Goal: Information Seeking & Learning: Compare options

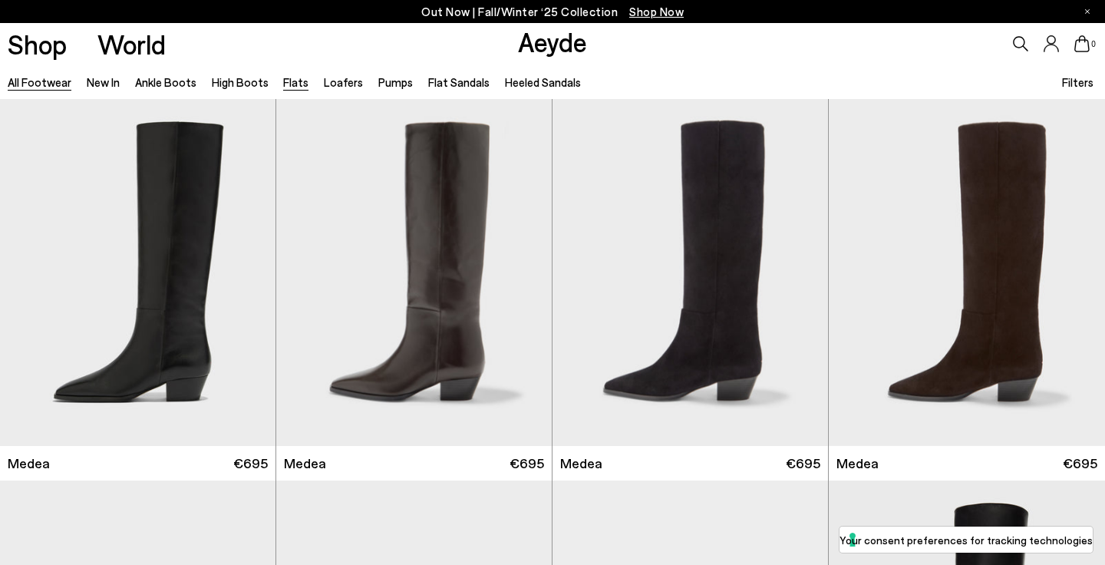
click at [287, 85] on link "Flats" at bounding box center [295, 82] width 25 height 14
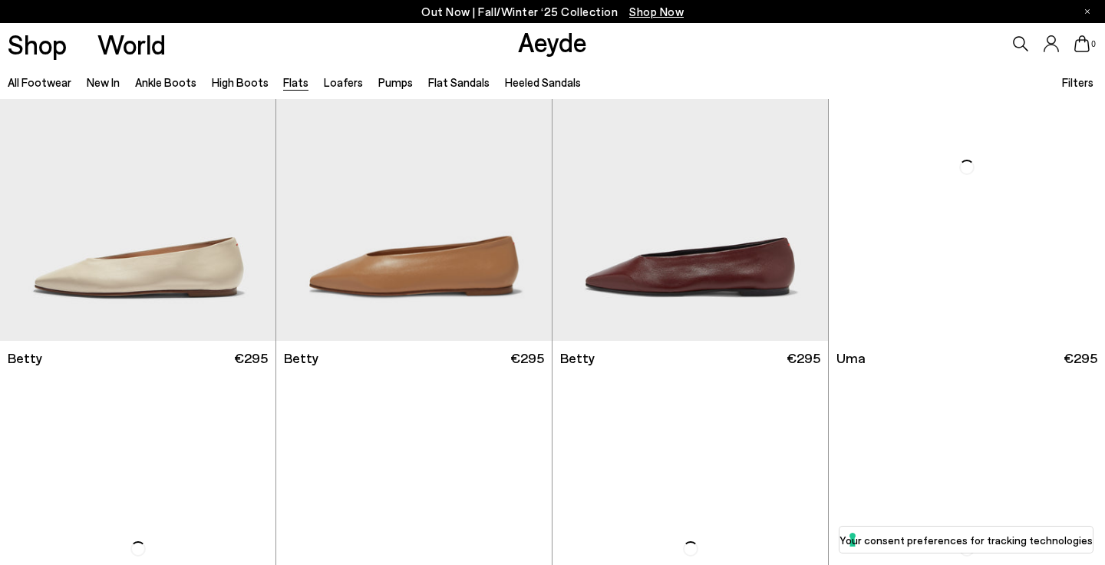
scroll to position [1250, 0]
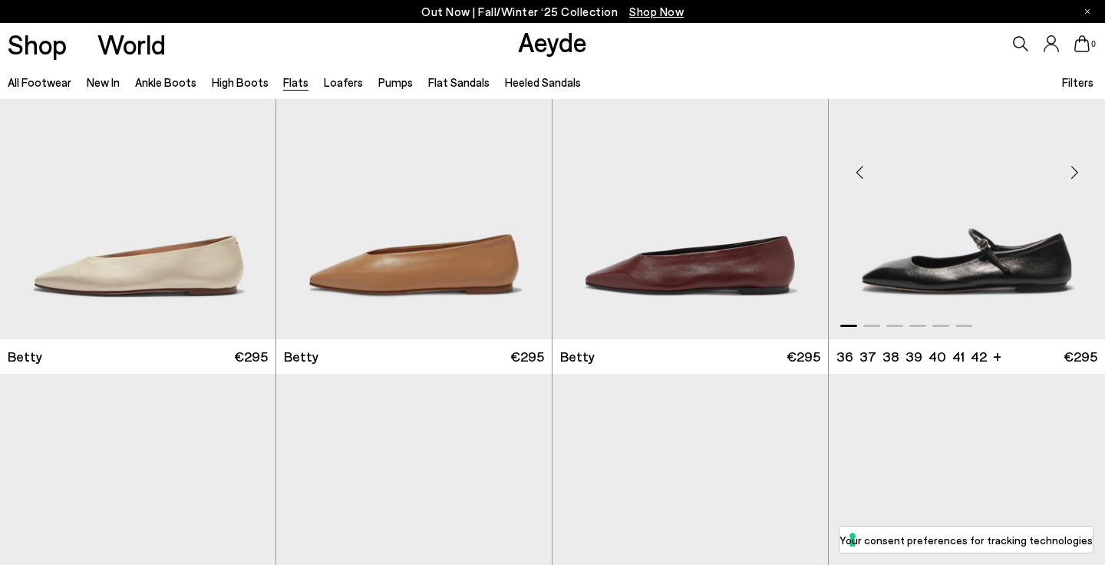
click at [950, 273] on img "1 / 6" at bounding box center [967, 165] width 276 height 346
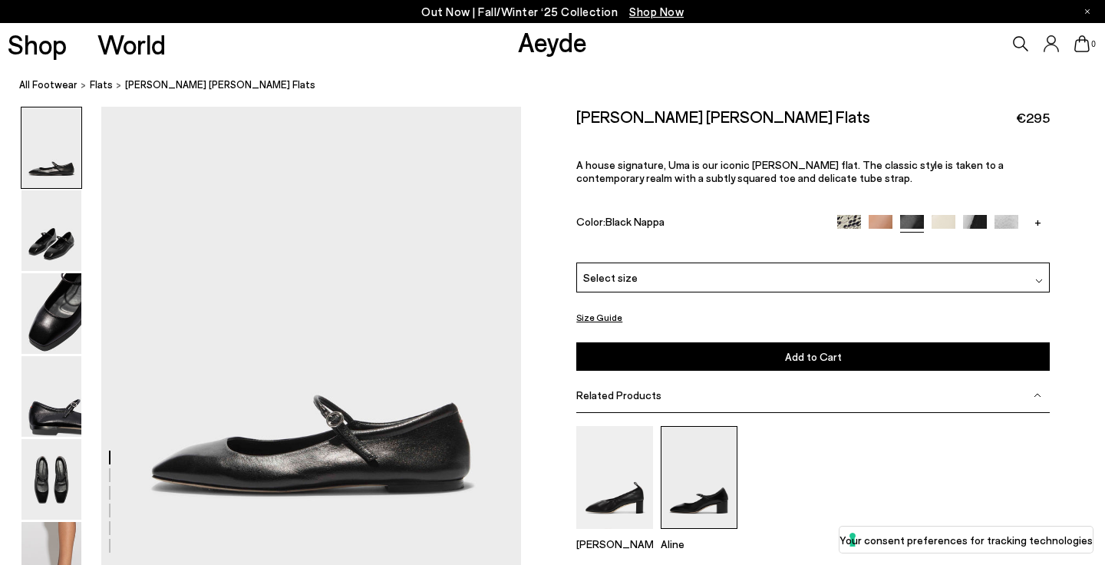
click at [699, 455] on img at bounding box center [699, 477] width 77 height 102
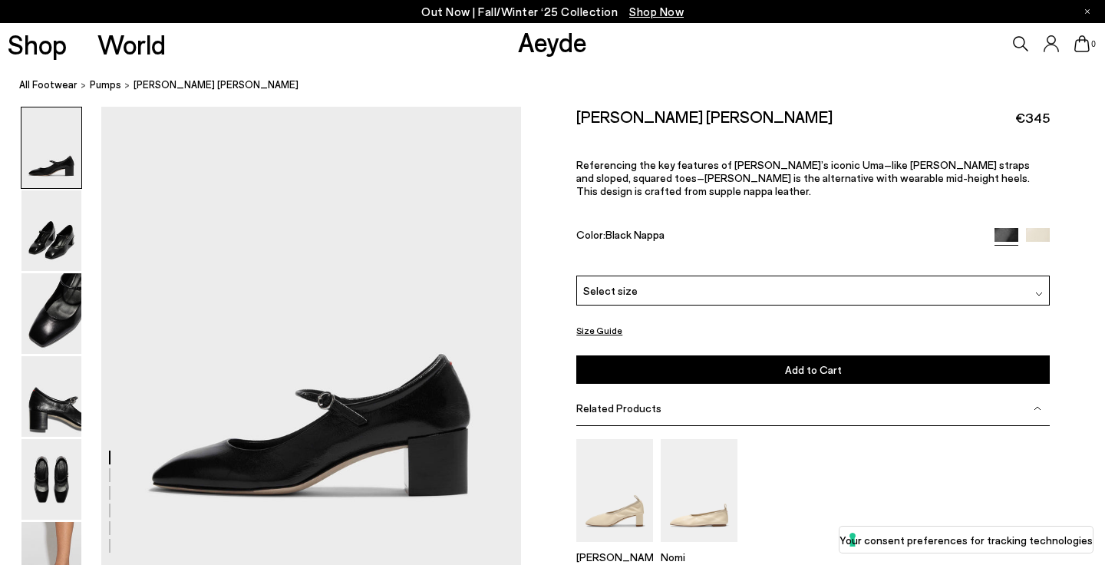
click at [597, 321] on button "Size Guide" at bounding box center [600, 330] width 46 height 19
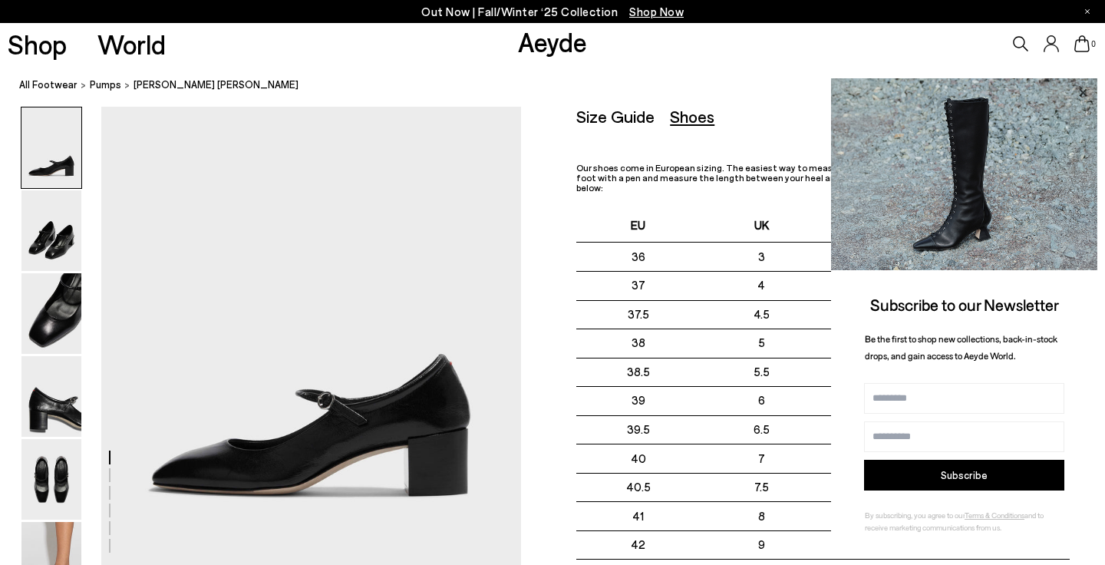
click at [1084, 88] on icon at bounding box center [1083, 93] width 20 height 20
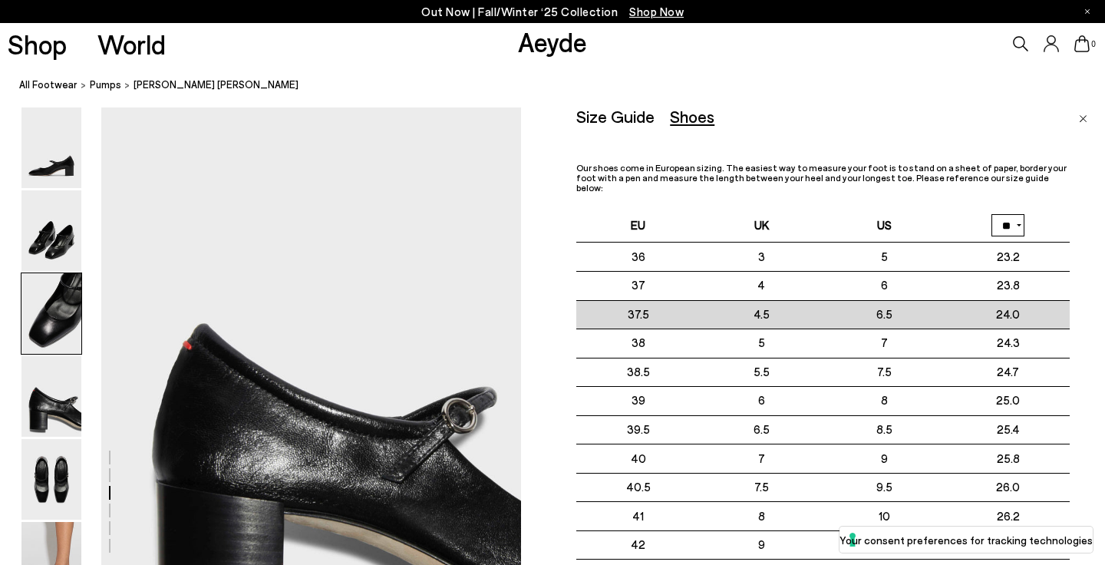
scroll to position [1634, 0]
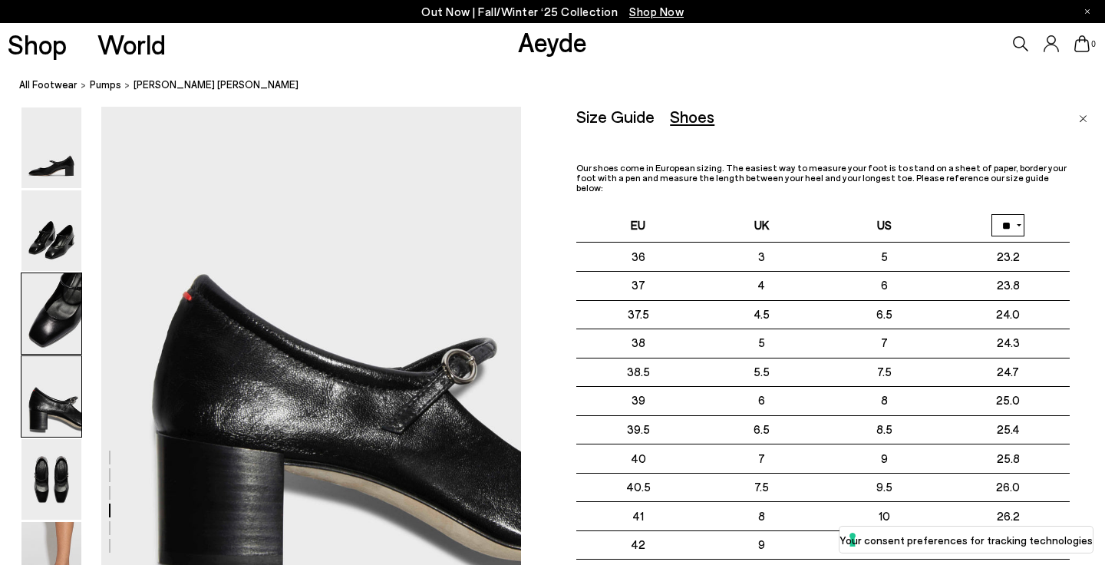
click at [44, 312] on img at bounding box center [51, 313] width 60 height 81
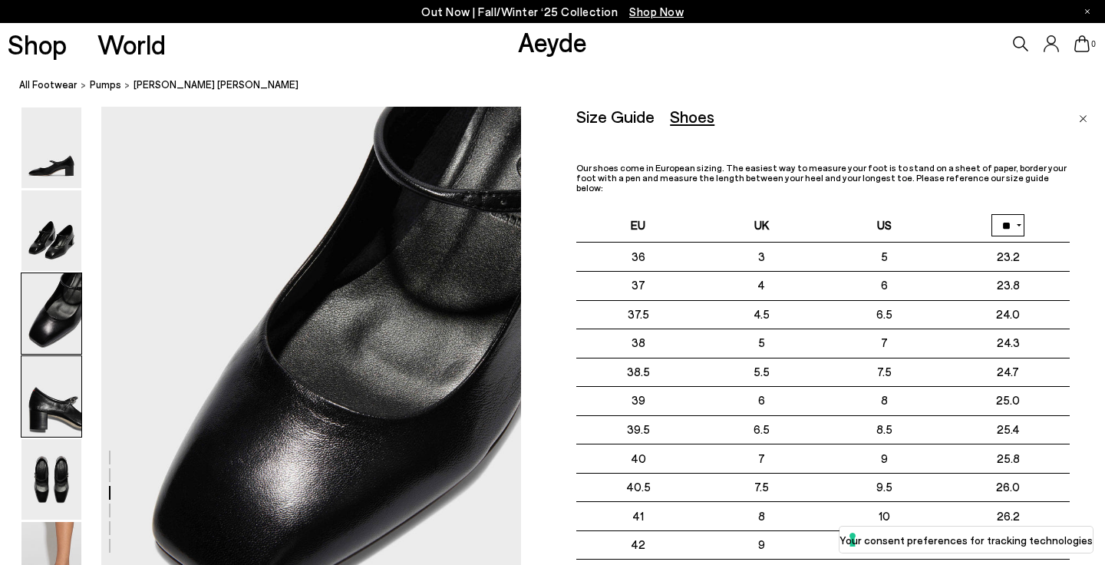
scroll to position [1025, 0]
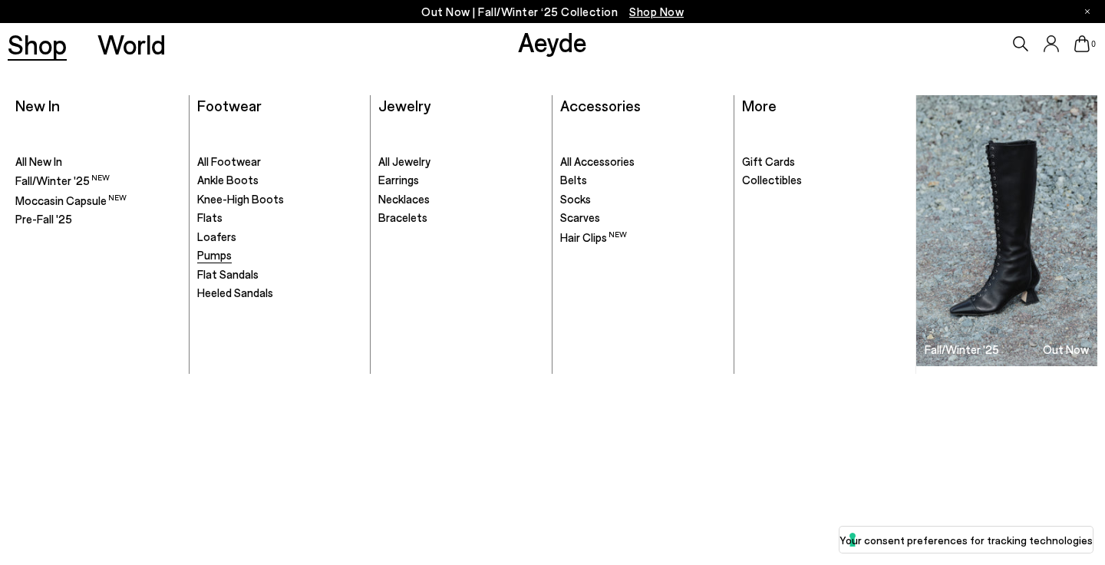
click at [216, 259] on span "Pumps" at bounding box center [214, 255] width 35 height 14
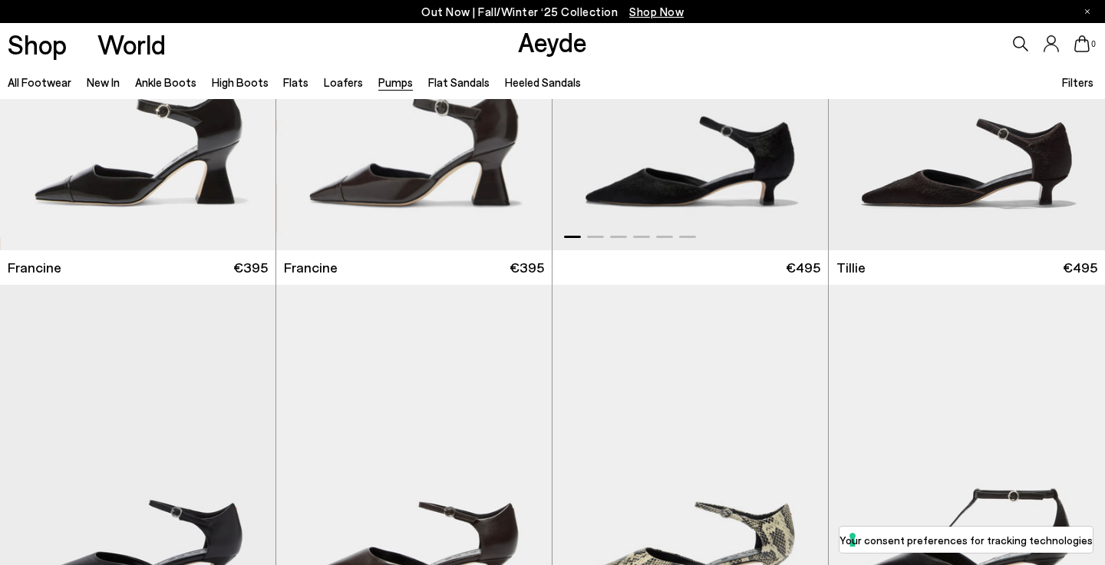
scroll to position [197, 0]
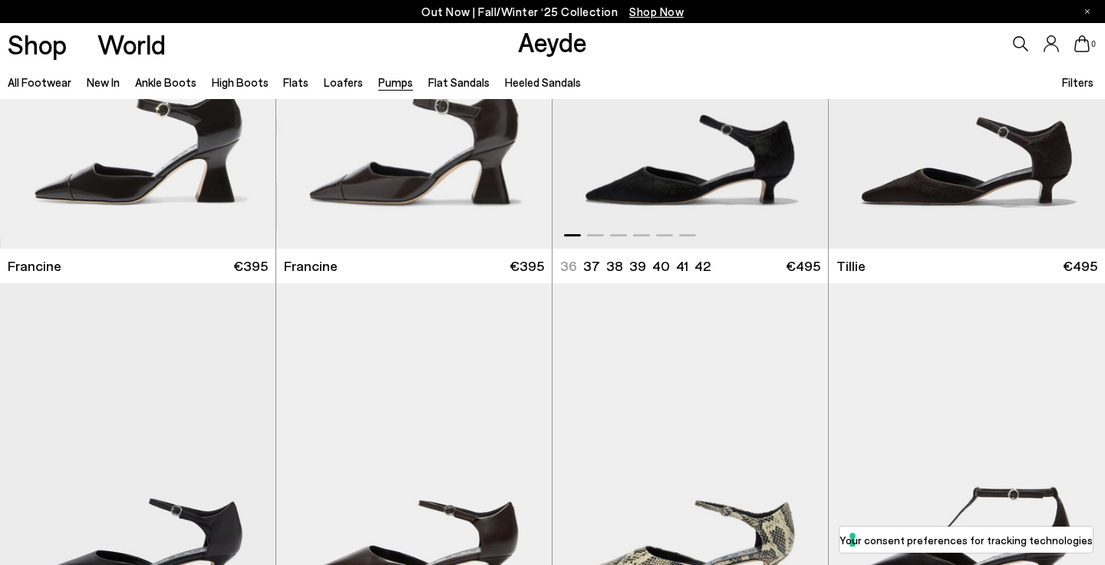
click at [749, 178] on img "1 / 6" at bounding box center [691, 75] width 276 height 346
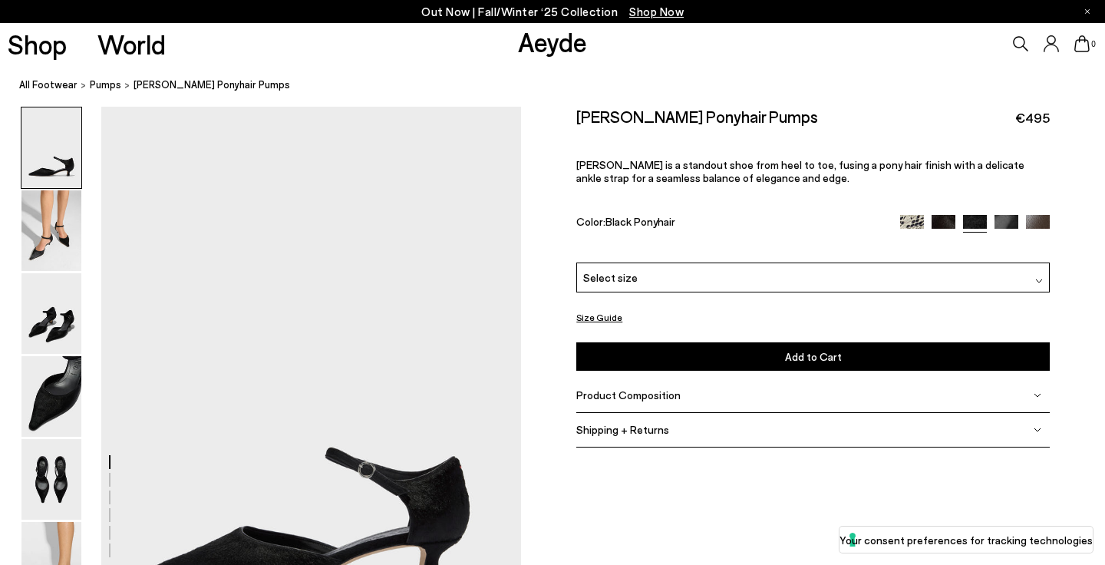
click at [607, 319] on button "Size Guide" at bounding box center [600, 317] width 46 height 19
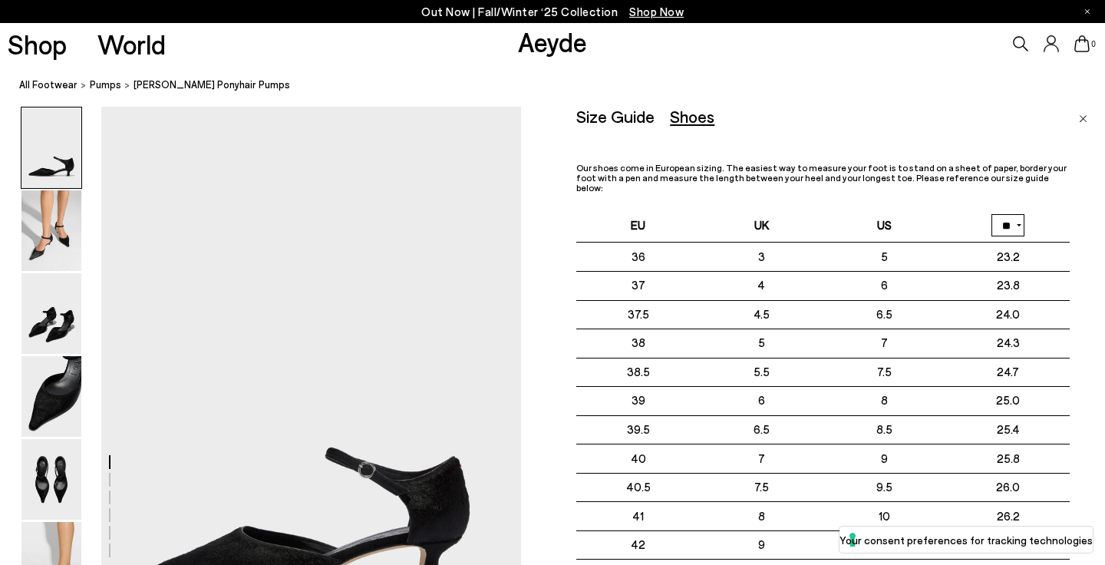
click at [1010, 219] on select "** **" at bounding box center [1008, 225] width 33 height 22
select select "**"
click at [992, 214] on select "** **" at bounding box center [1008, 225] width 33 height 22
